Goal: Information Seeking & Learning: Compare options

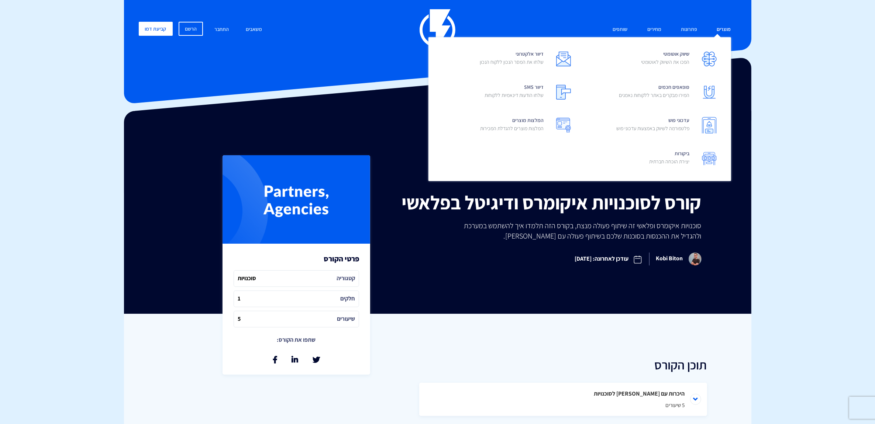
click at [718, 33] on link "מוצרים" at bounding box center [723, 30] width 25 height 16
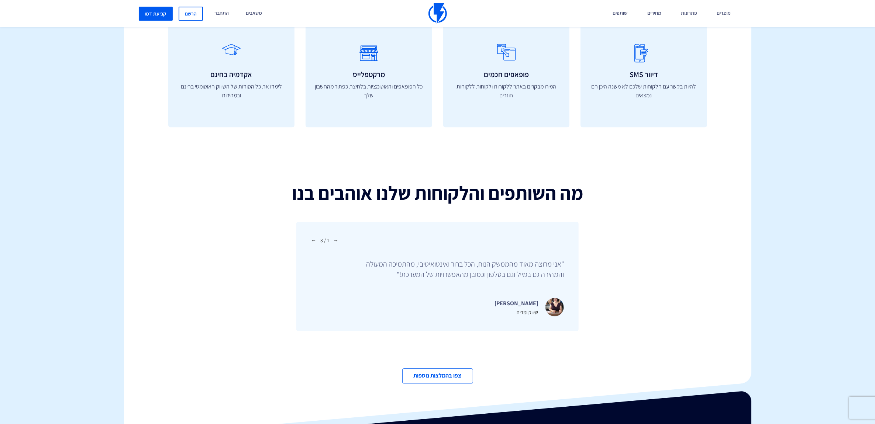
scroll to position [2076, 0]
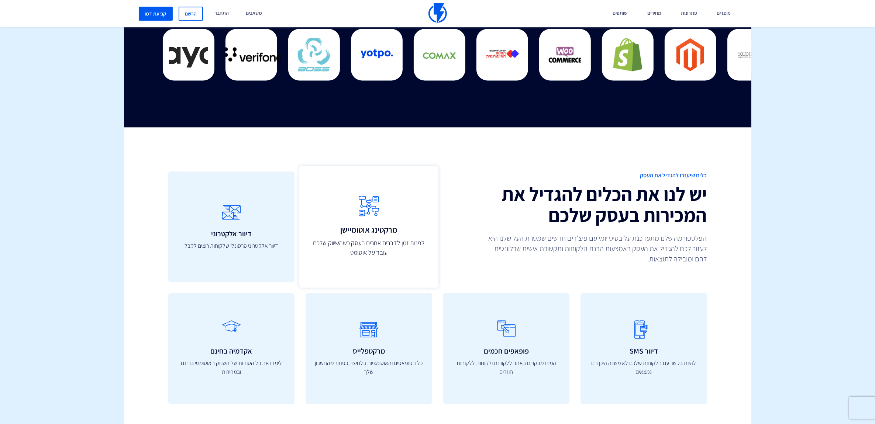
click at [347, 241] on p "לפנות זמן לדברים אחרים בעסק כשהשיווק שלכם עובד על אוטומט" at bounding box center [368, 248] width 123 height 20
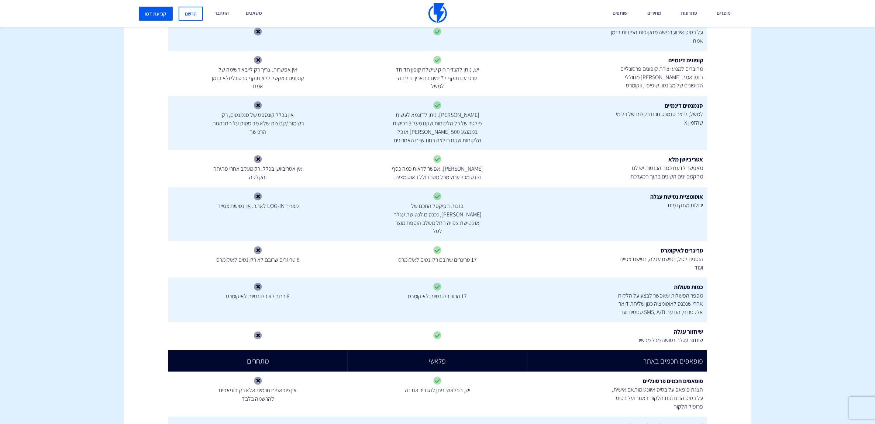
scroll to position [507, 0]
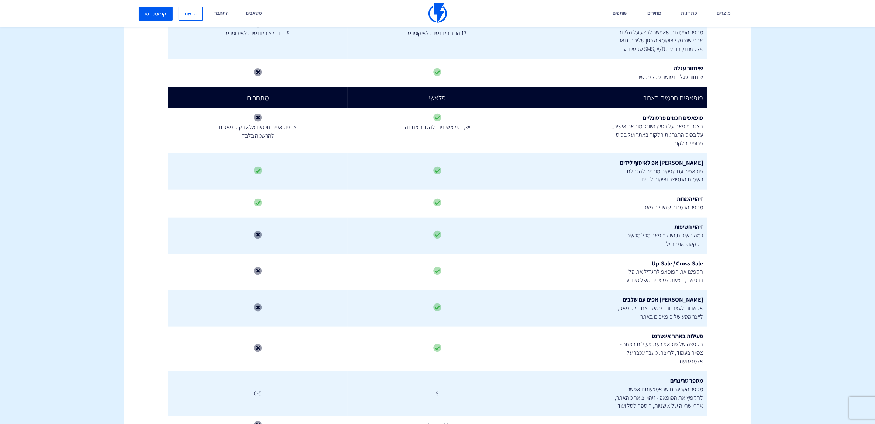
drag, startPoint x: 445, startPoint y: 317, endPoint x: 414, endPoint y: 359, distance: 51.7
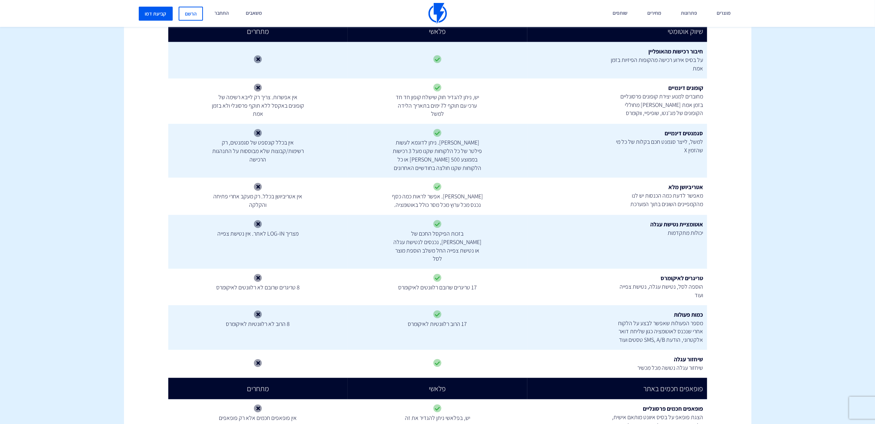
scroll to position [738, 0]
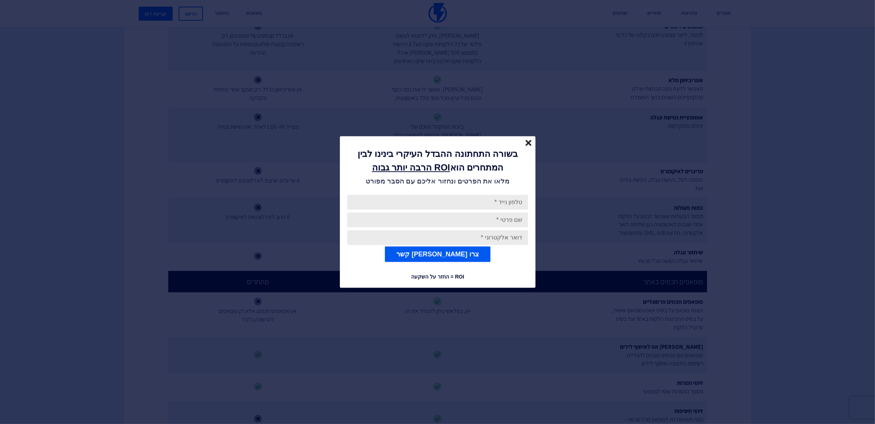
click at [530, 141] on line "close" at bounding box center [528, 143] width 5 height 5
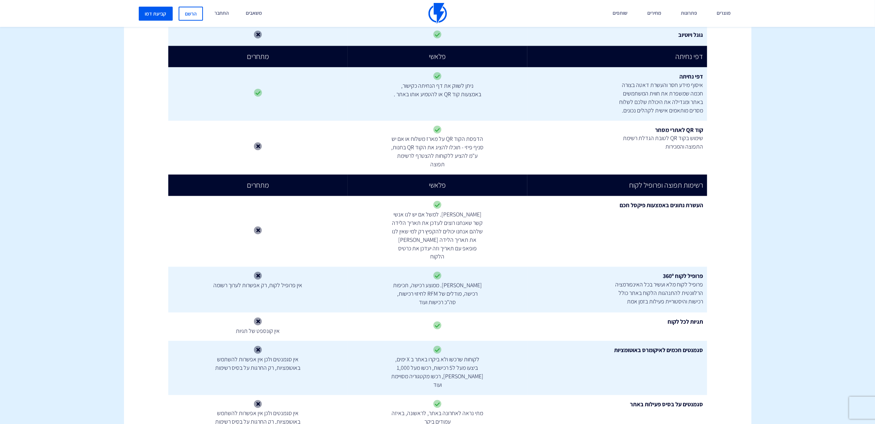
scroll to position [1945, 0]
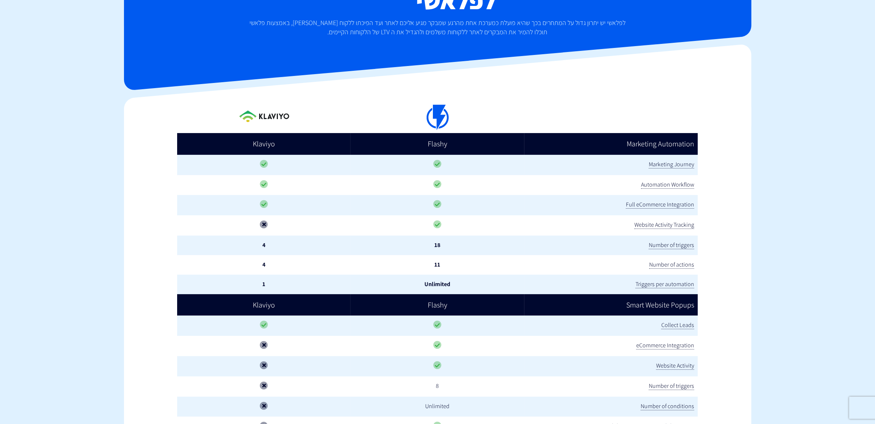
scroll to position [138, 0]
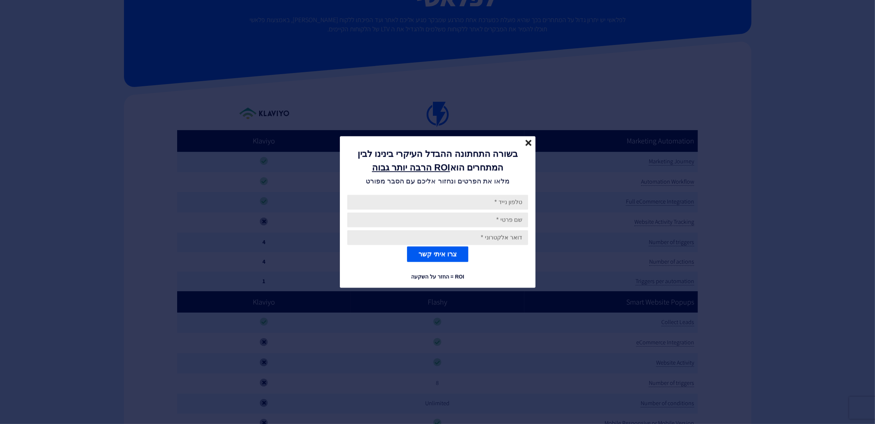
click at [522, 148] on p "בשורה התחתונה ההבדל העיקרי בינינו לבין המתחרים הוא ROI הרבה יותר גבוה" at bounding box center [437, 161] width 173 height 27
click at [526, 145] on icon "close" at bounding box center [528, 143] width 6 height 6
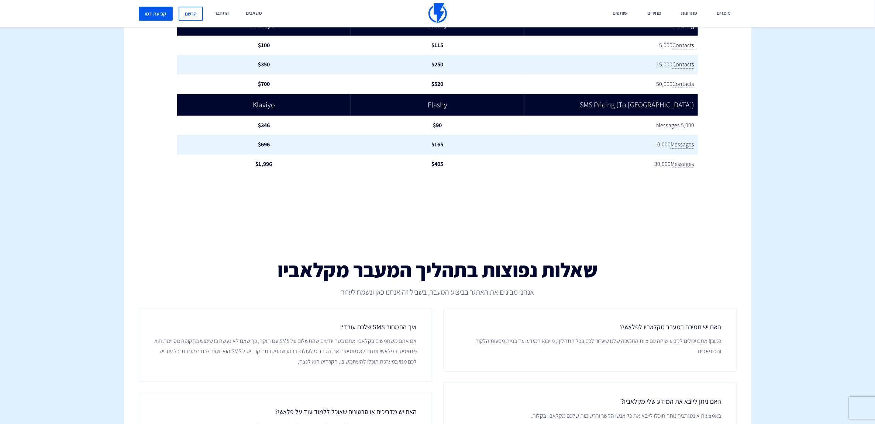
scroll to position [1015, 0]
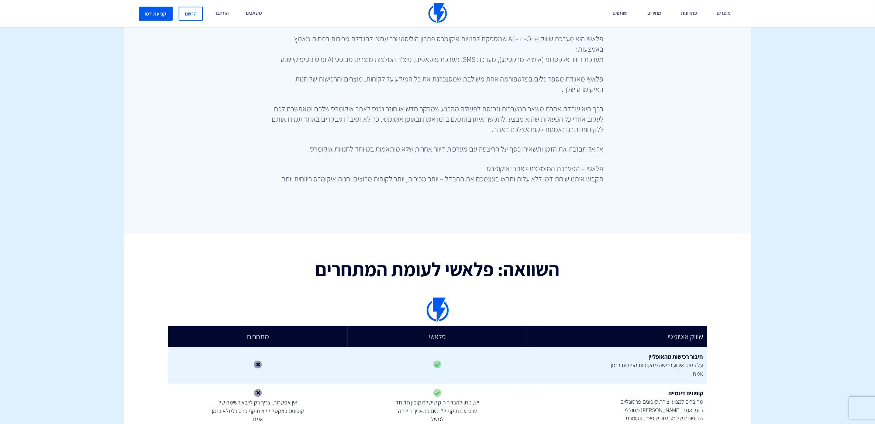
scroll to position [692, 0]
